Goal: Information Seeking & Learning: Learn about a topic

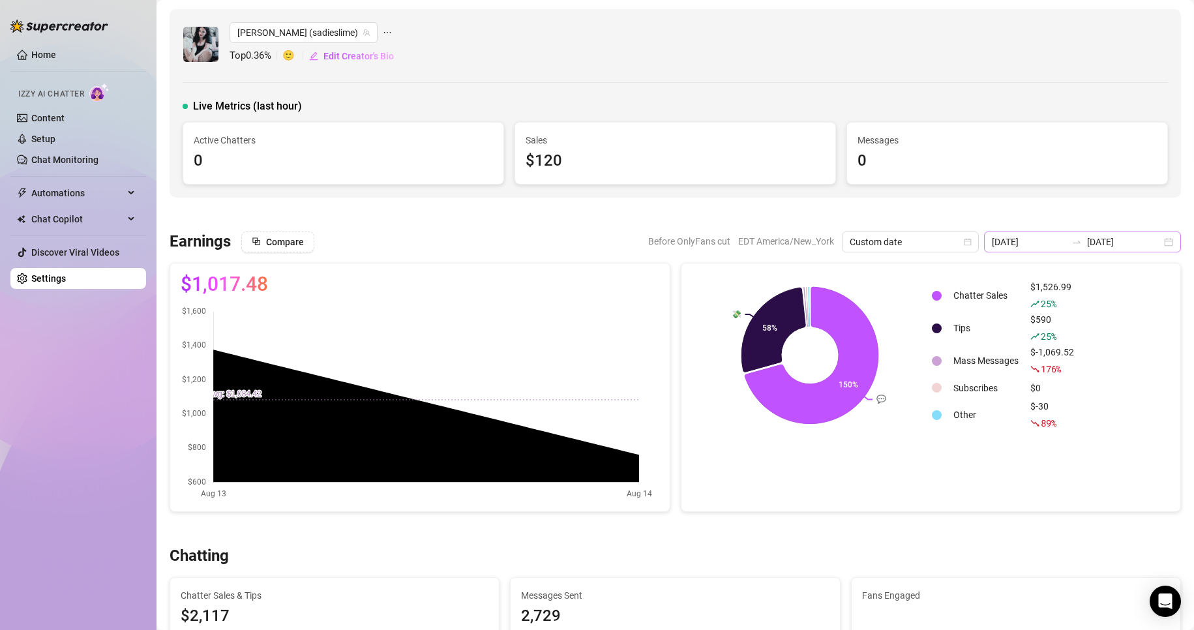
click at [1156, 243] on div "[DATE] [DATE]" at bounding box center [1082, 242] width 197 height 21
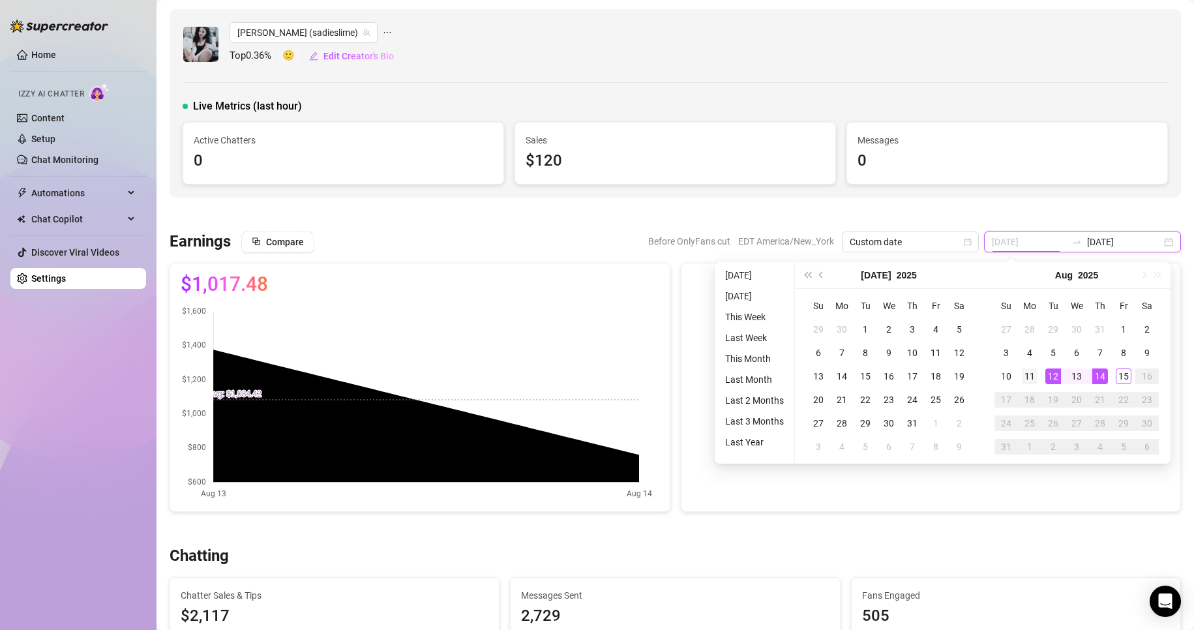
type input "[DATE]"
click at [1029, 382] on div "11" at bounding box center [1030, 377] width 16 height 16
type input "[DATE]"
click at [1120, 372] on div "15" at bounding box center [1124, 377] width 16 height 16
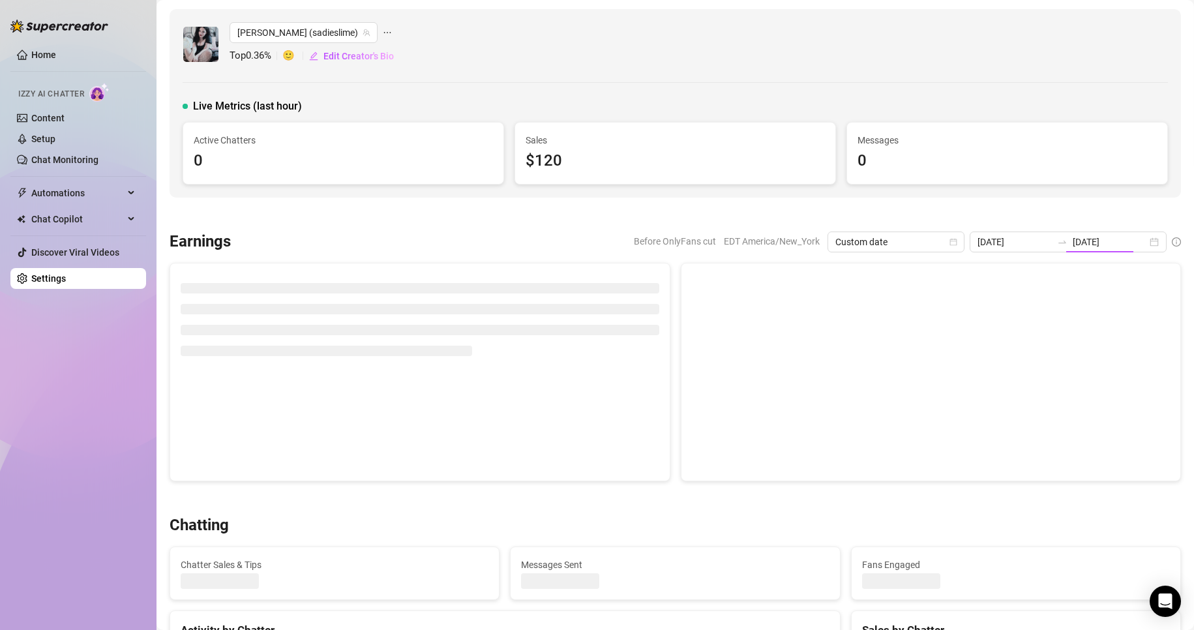
type input "[DATE]"
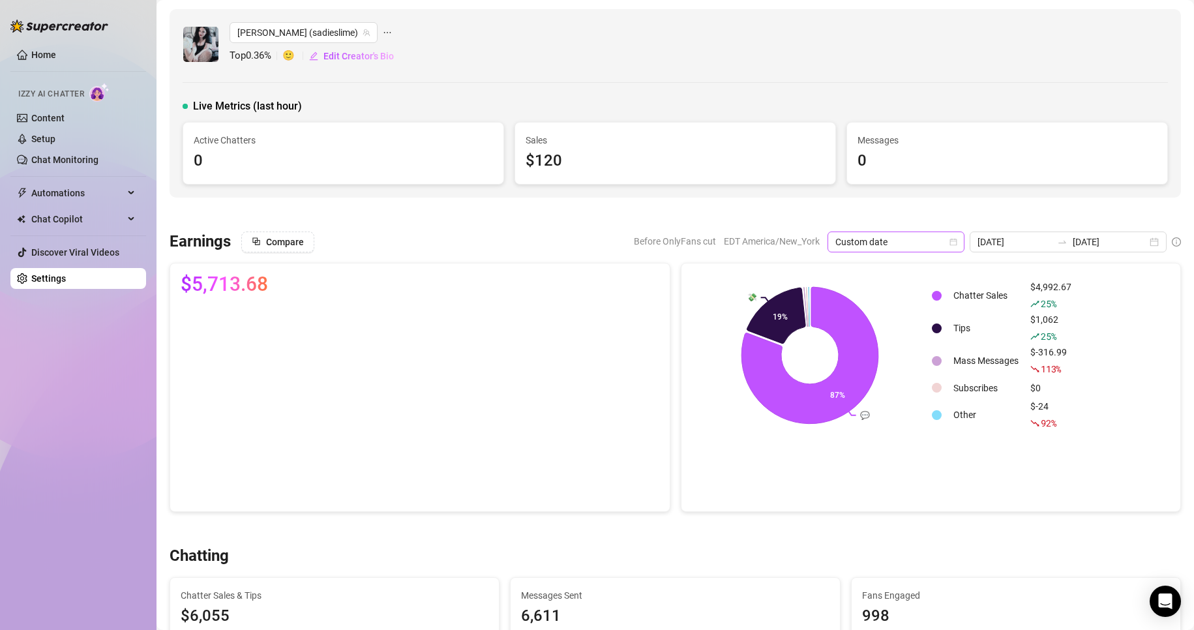
click at [937, 245] on span "Custom date" at bounding box center [896, 242] width 121 height 20
click at [901, 286] on div "Last 7 days" at bounding box center [899, 289] width 116 height 14
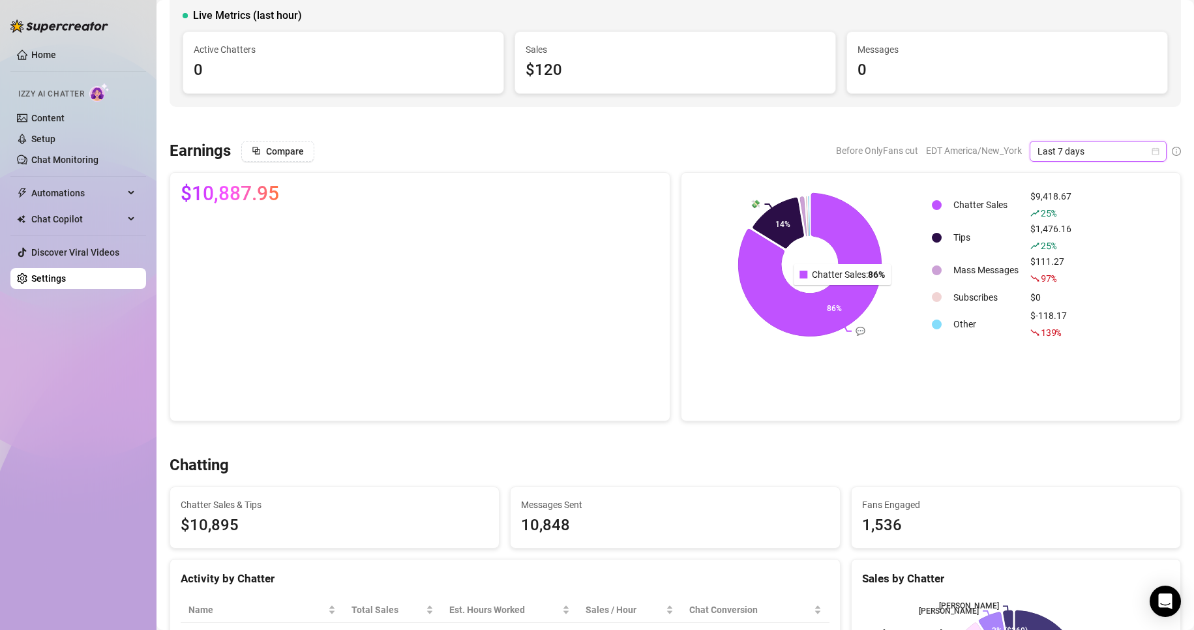
scroll to position [85, 0]
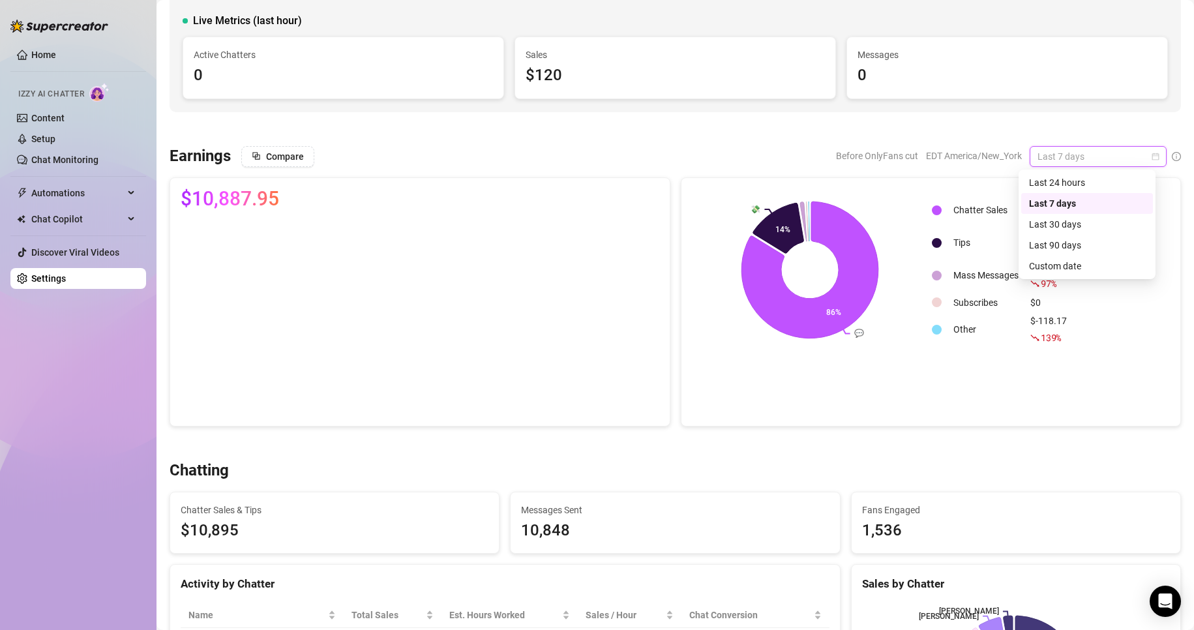
click at [1090, 153] on span "Last 7 days" at bounding box center [1098, 157] width 121 height 20
click at [1059, 273] on div "Custom date" at bounding box center [1087, 266] width 116 height 14
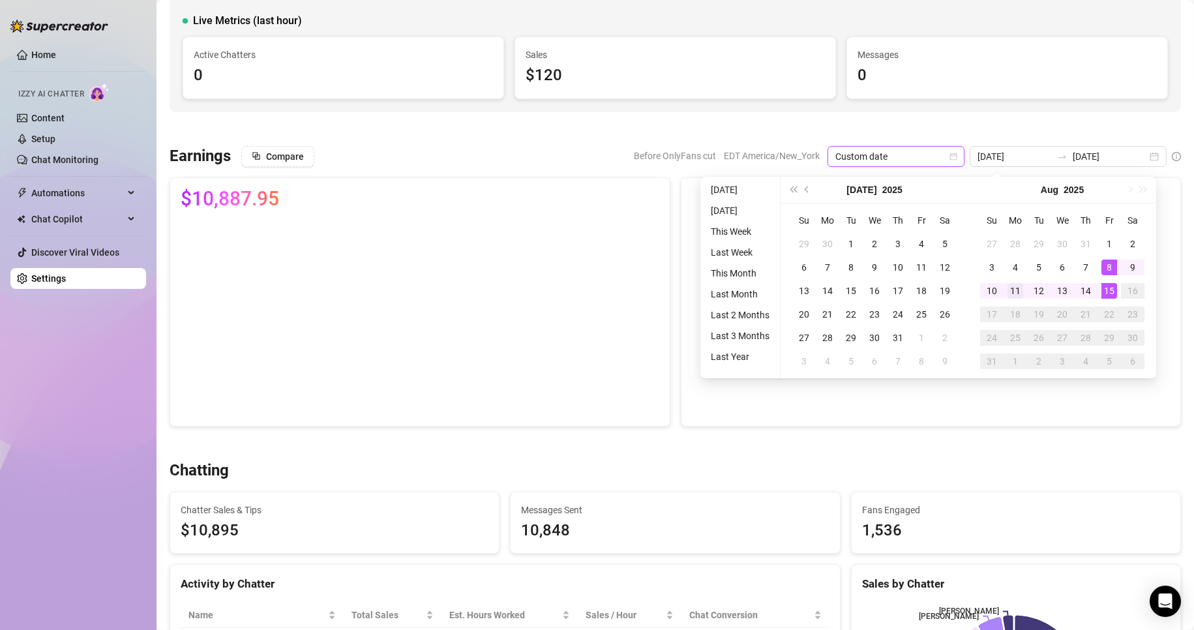
type input "[DATE]"
click at [1012, 295] on div "11" at bounding box center [1016, 291] width 16 height 16
type input "[DATE]"
click at [1109, 291] on div "15" at bounding box center [1110, 291] width 16 height 16
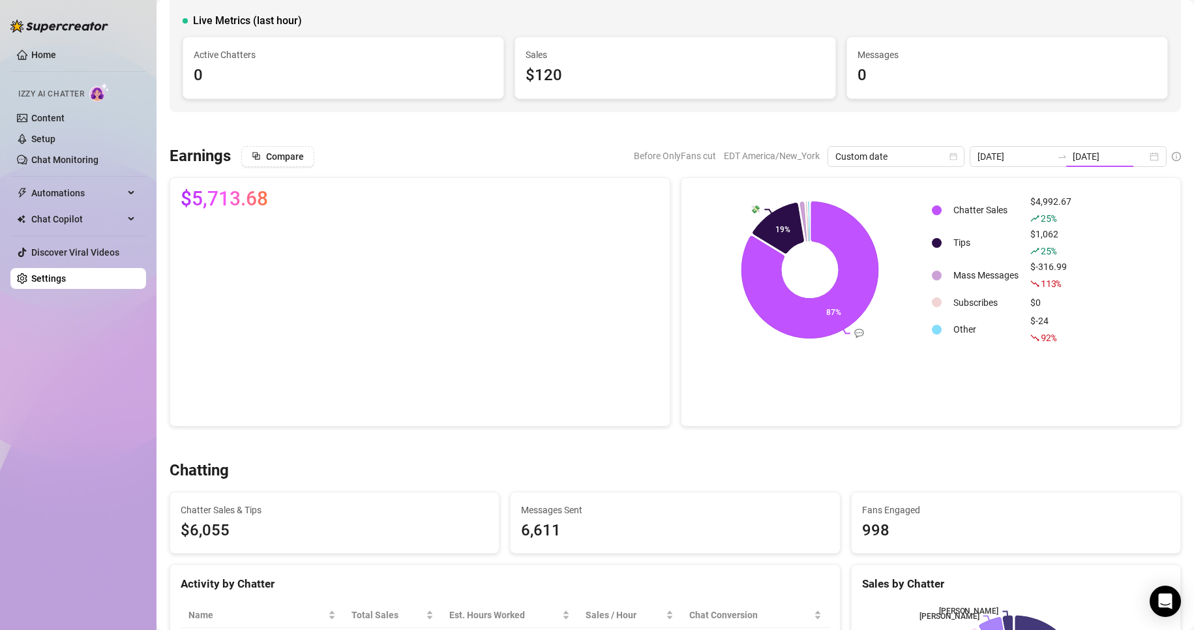
type input "[DATE]"
click at [919, 444] on div at bounding box center [676, 443] width 1012 height 13
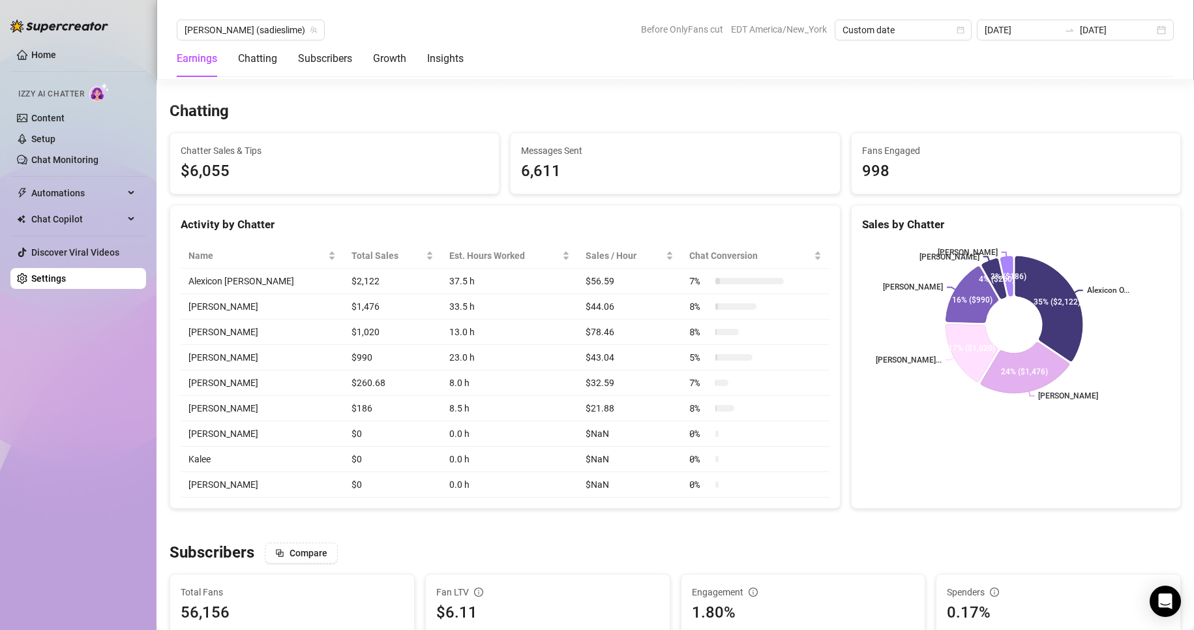
scroll to position [445, 0]
click at [526, 100] on div "Chatting" at bounding box center [676, 110] width 1012 height 21
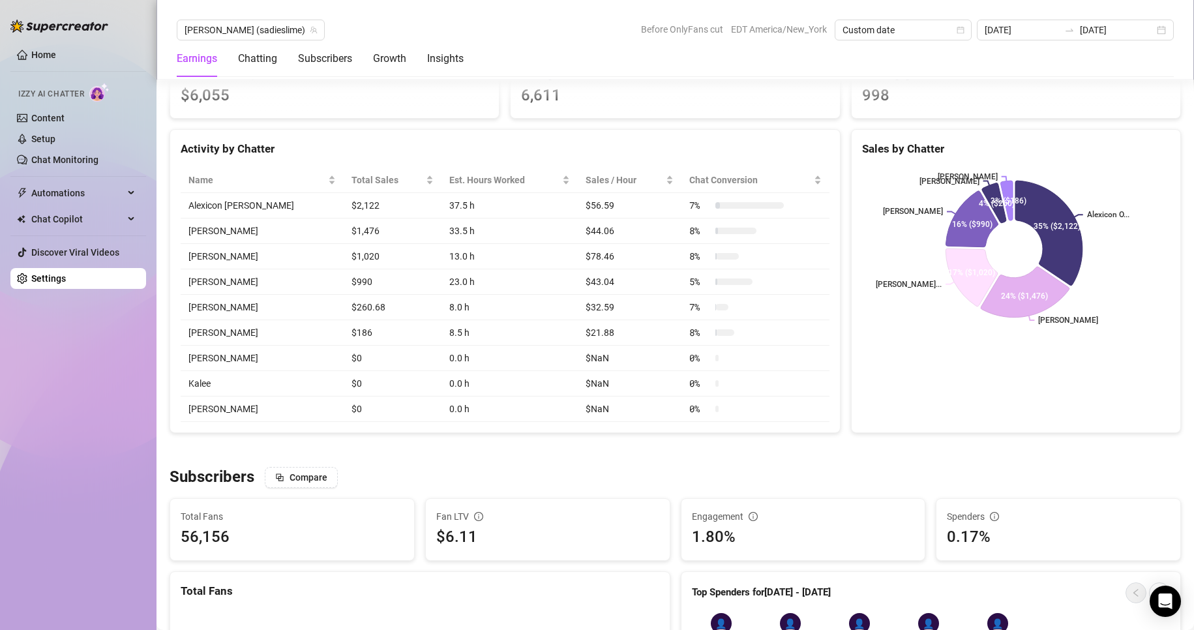
scroll to position [0, 0]
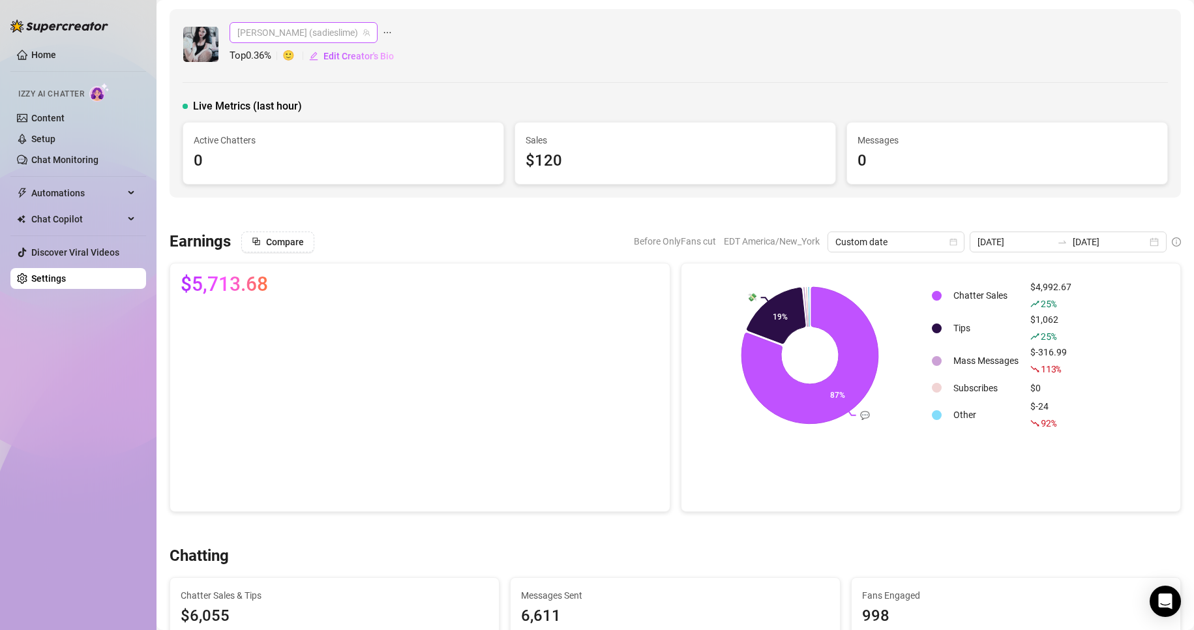
click at [289, 39] on span "[PERSON_NAME] (sadieslime)" at bounding box center [303, 33] width 132 height 20
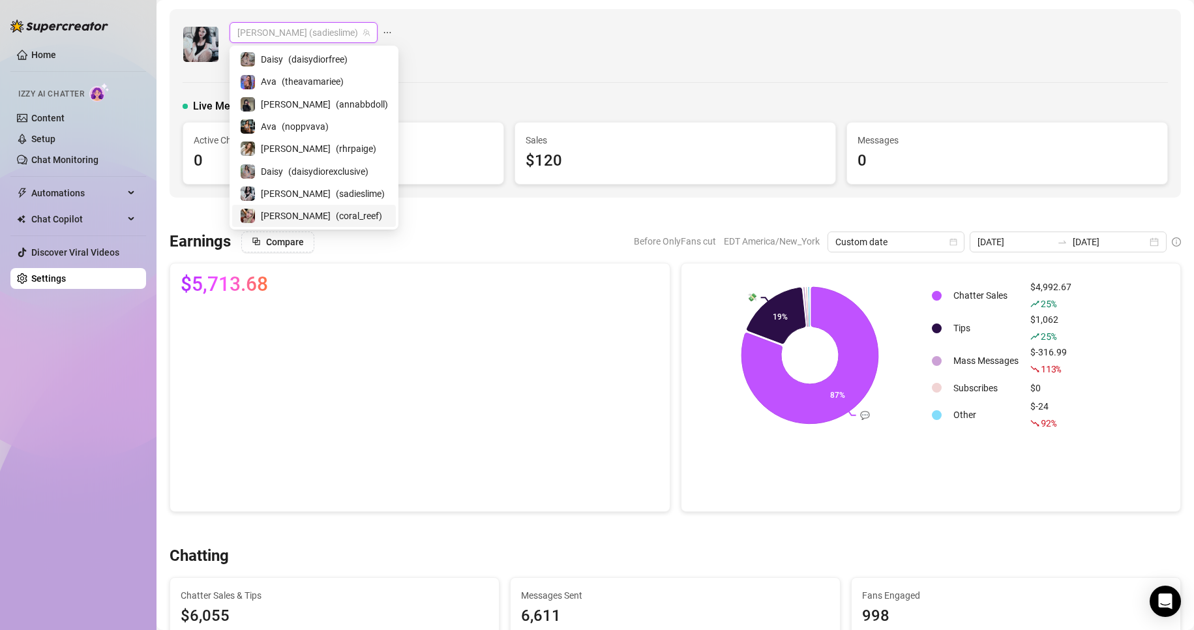
click at [336, 220] on span "( coral_reef )" at bounding box center [359, 216] width 46 height 14
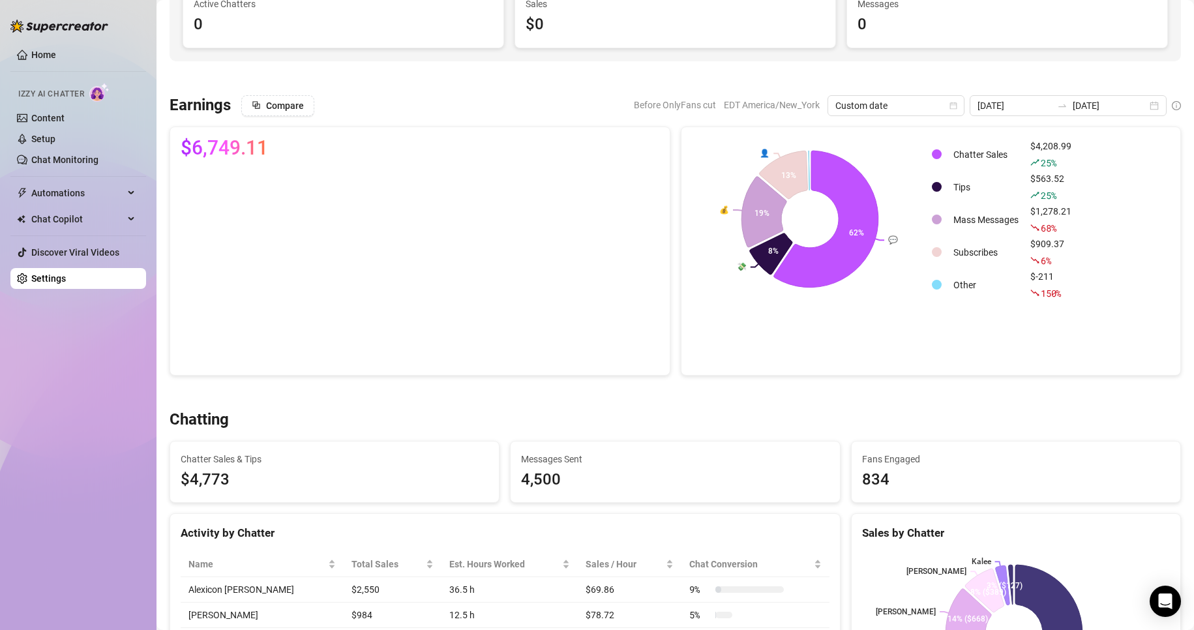
scroll to position [137, 0]
click at [1142, 104] on div "[DATE] [DATE]" at bounding box center [1068, 105] width 197 height 21
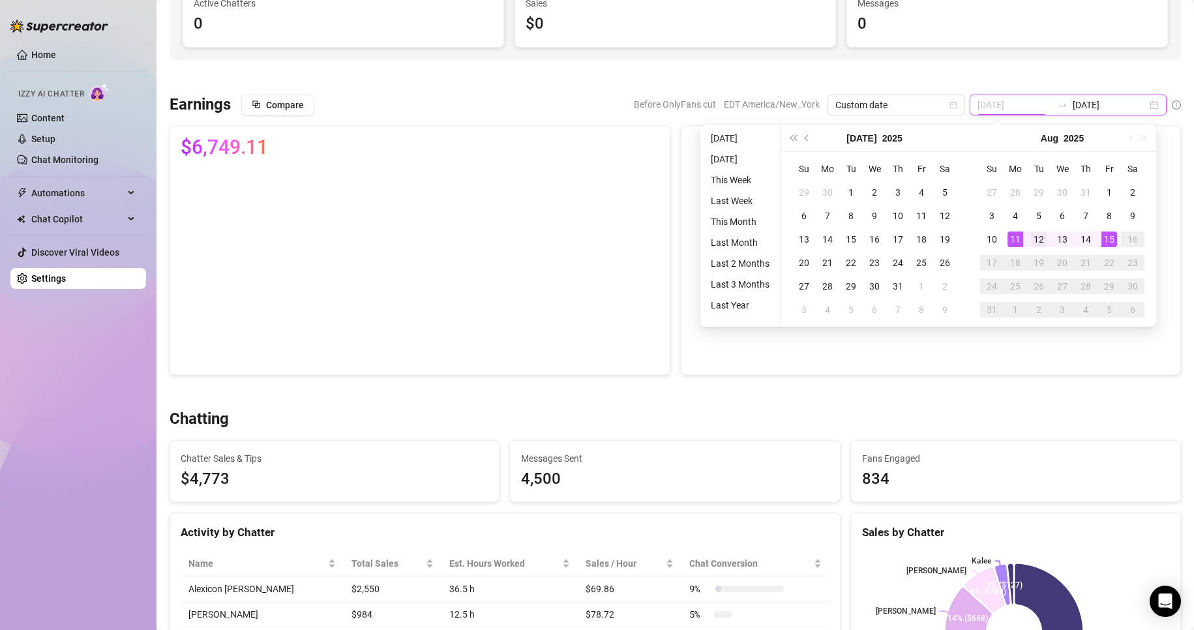
type input "[DATE]"
click at [1038, 241] on div "12" at bounding box center [1039, 240] width 16 height 16
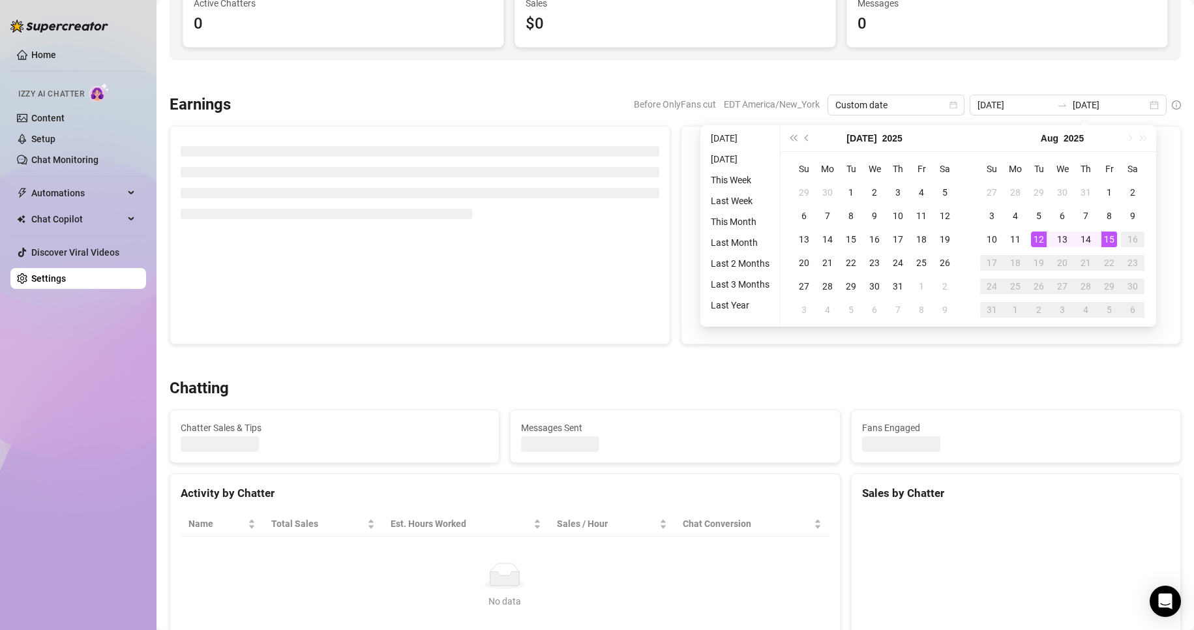
type input "[DATE]"
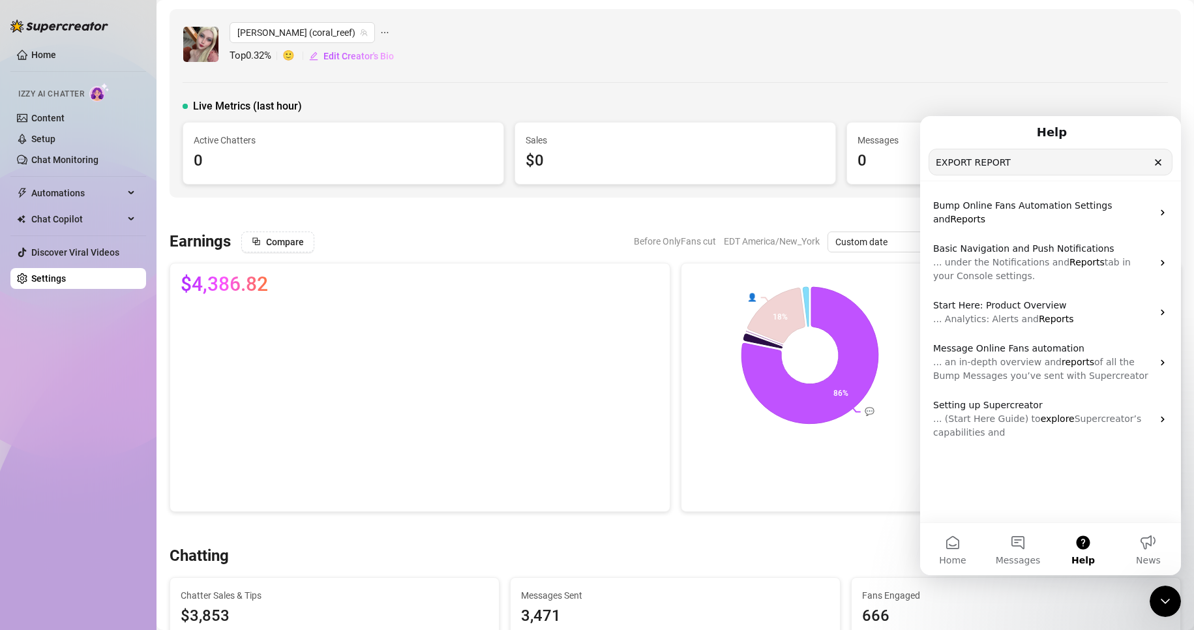
scroll to position [0, 0]
click at [1158, 164] on icon "Clear" at bounding box center [1158, 162] width 5 height 5
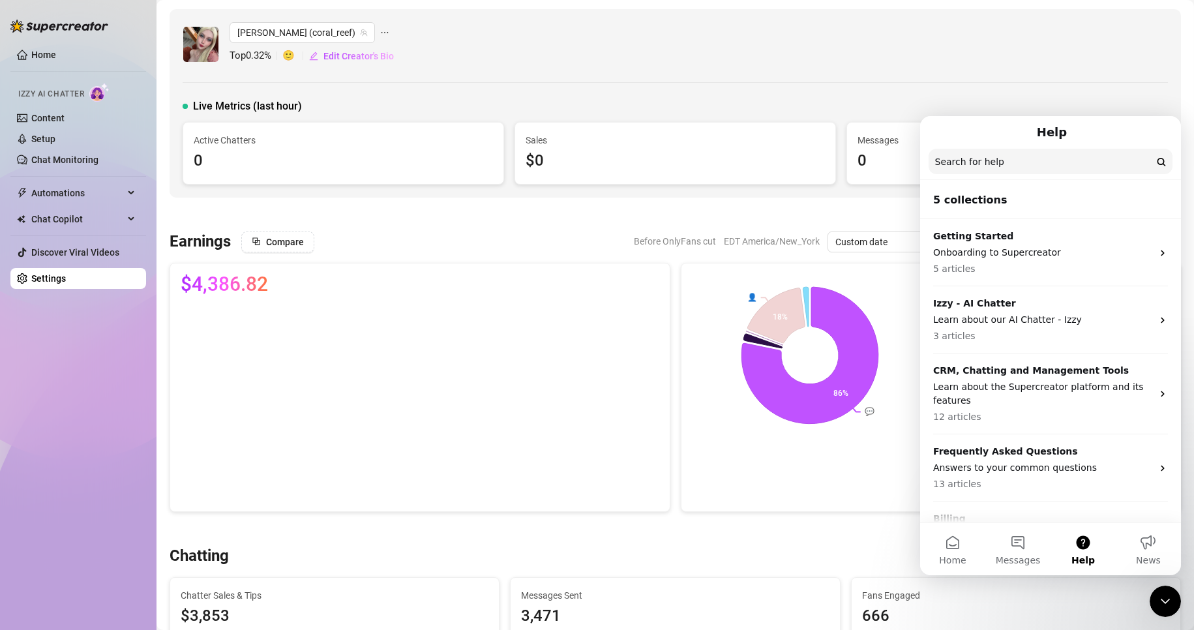
drag, startPoint x: 1165, startPoint y: 603, endPoint x: 2291, endPoint y: 1151, distance: 1252.0
click at [1165, 603] on icon "Close Intercom Messenger" at bounding box center [1165, 601] width 9 height 5
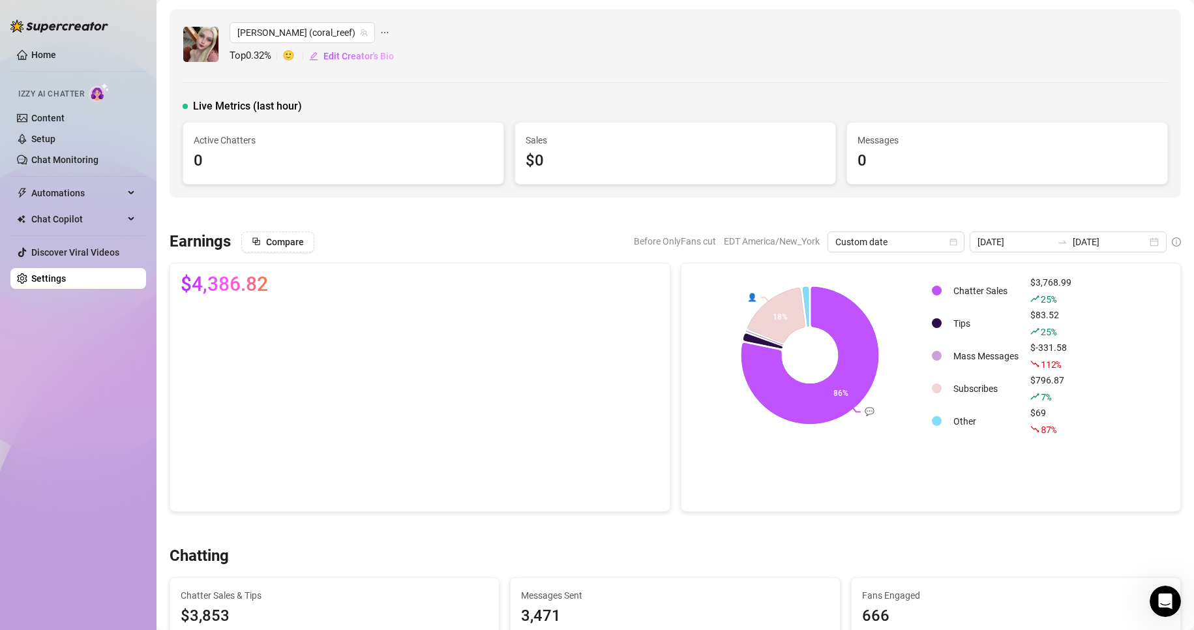
click at [1169, 596] on icon "Open Intercom Messenger" at bounding box center [1166, 602] width 22 height 22
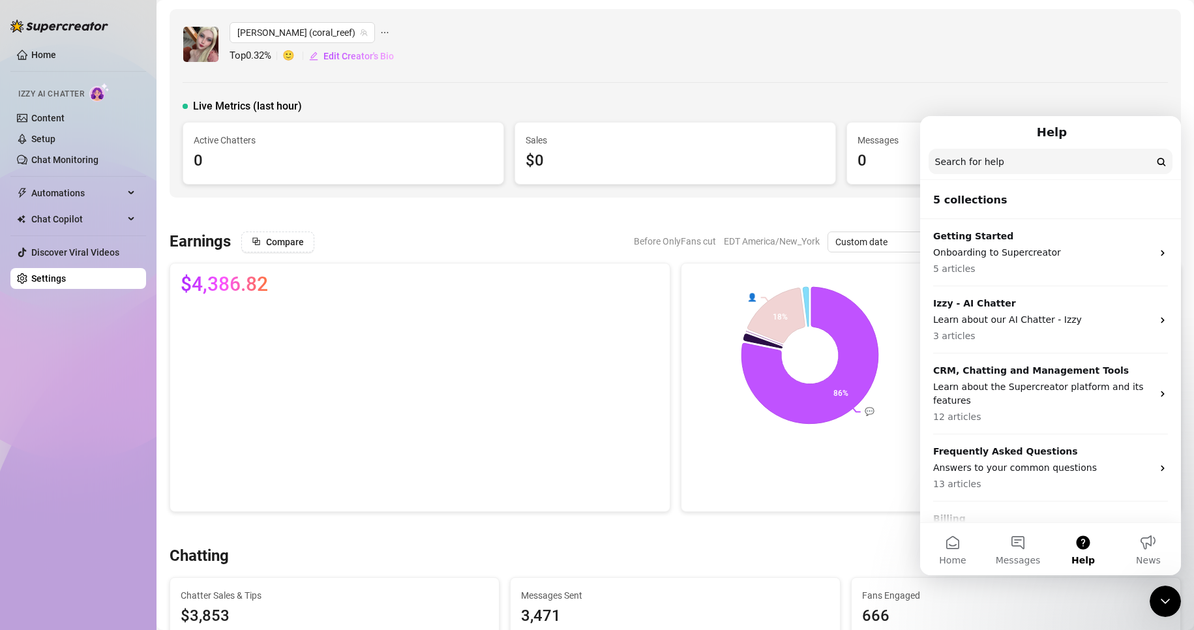
click at [1004, 164] on input "Search for help" at bounding box center [1051, 161] width 244 height 25
type input "export report"
click at [1036, 163] on input "export report" at bounding box center [1050, 161] width 243 height 25
